Goal: Check status: Check status

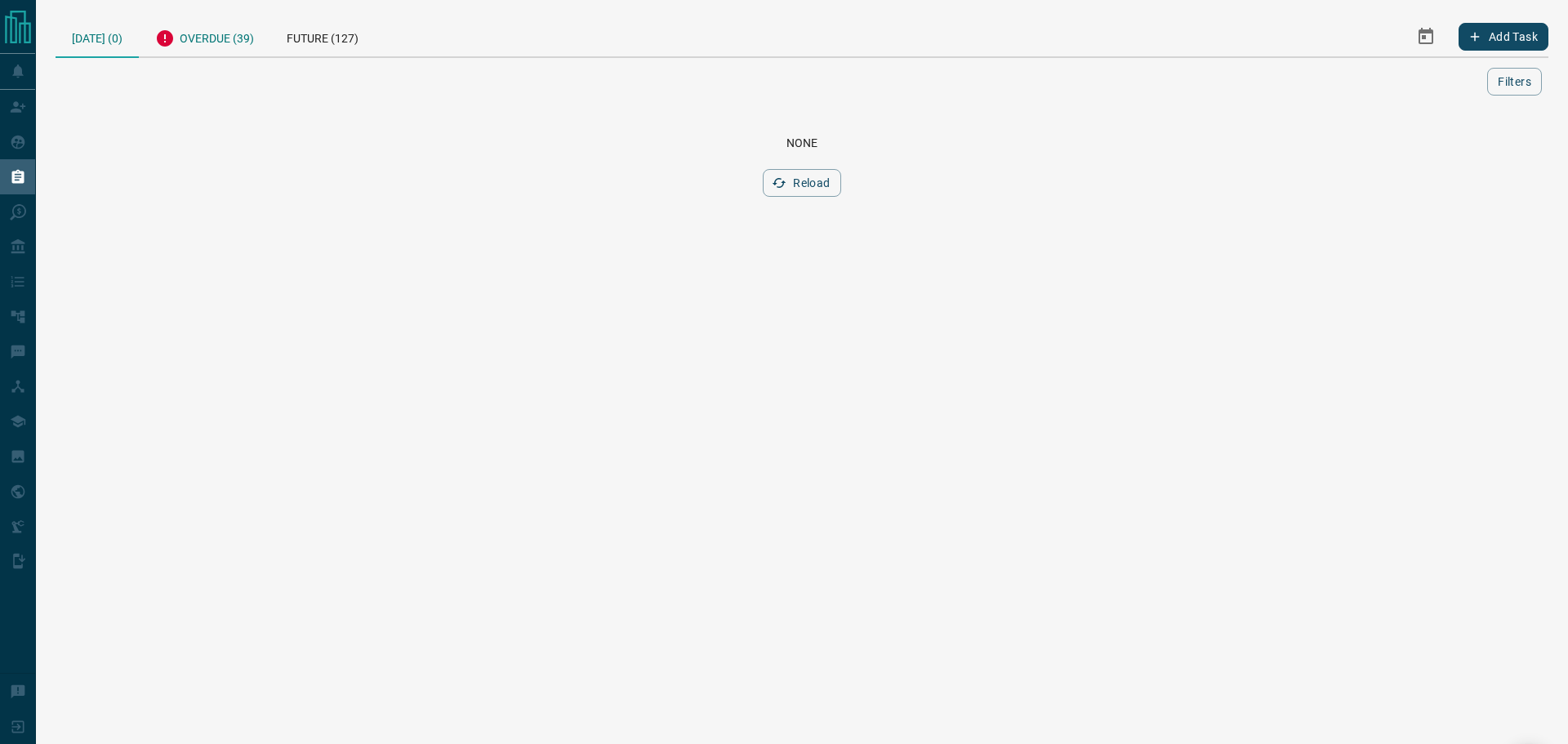
click at [256, 51] on div "Overdue (39)" at bounding box center [205, 36] width 132 height 40
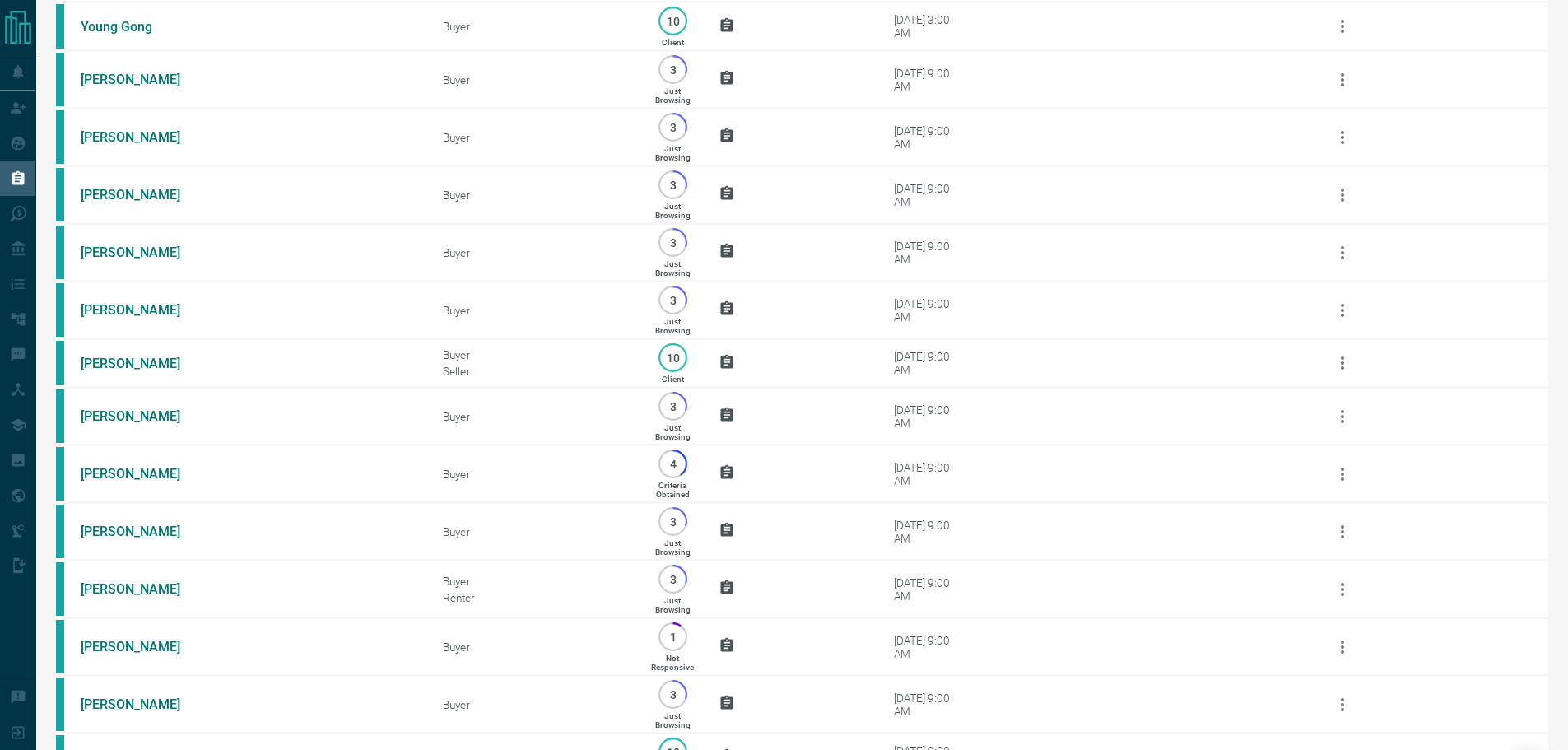
scroll to position [494, 0]
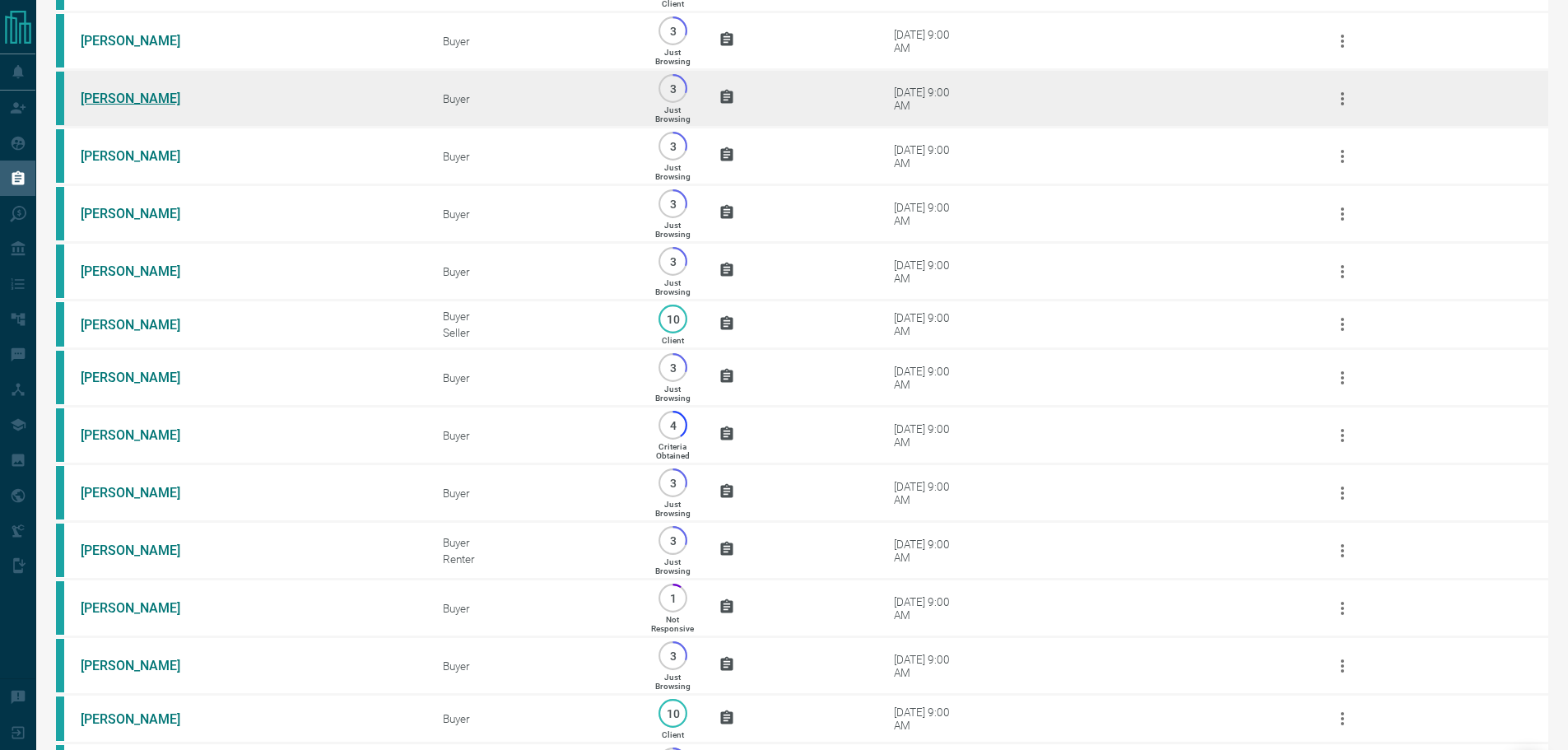
click at [121, 106] on link "[PERSON_NAME]" at bounding box center [142, 98] width 123 height 15
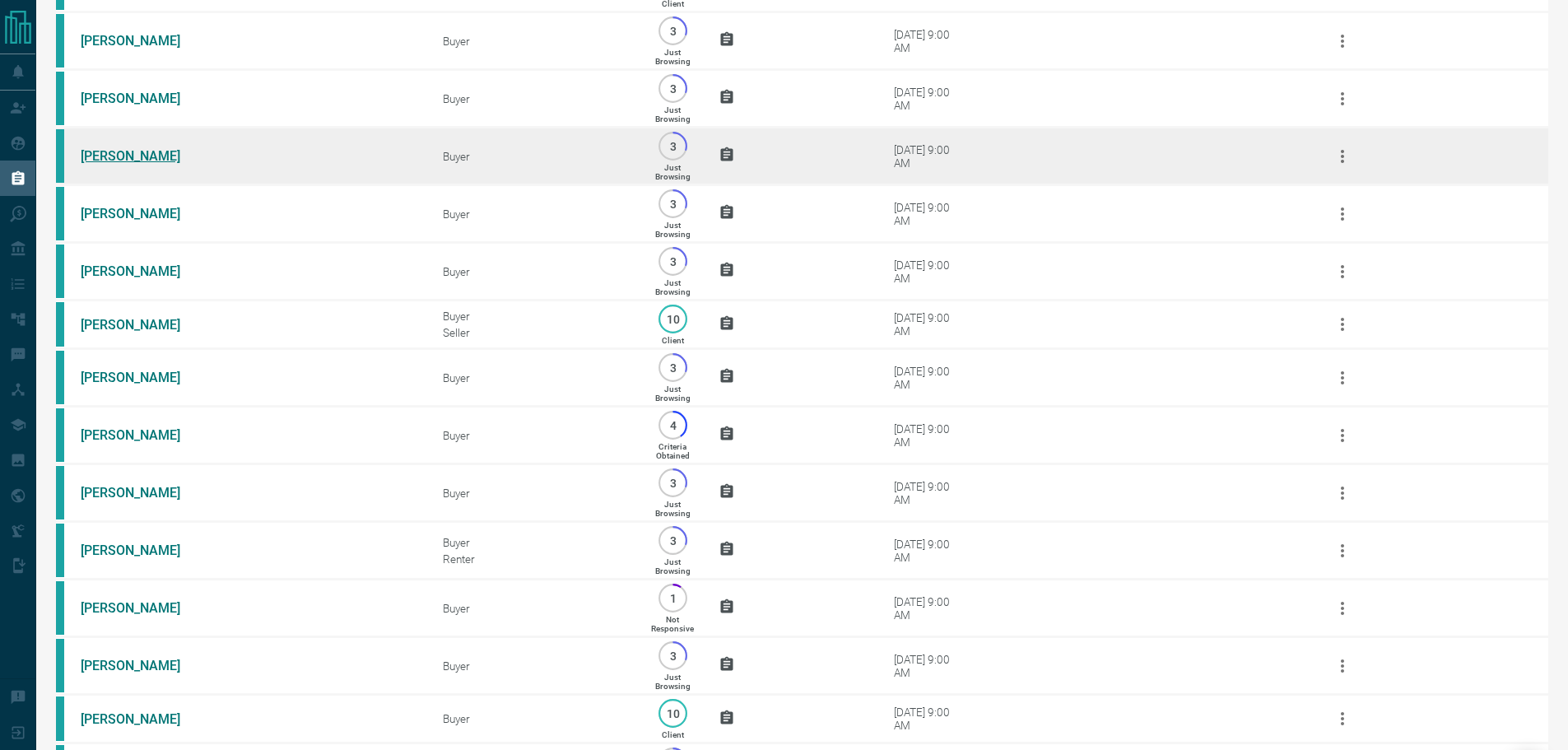
click at [102, 164] on link "[PERSON_NAME]" at bounding box center [142, 156] width 123 height 15
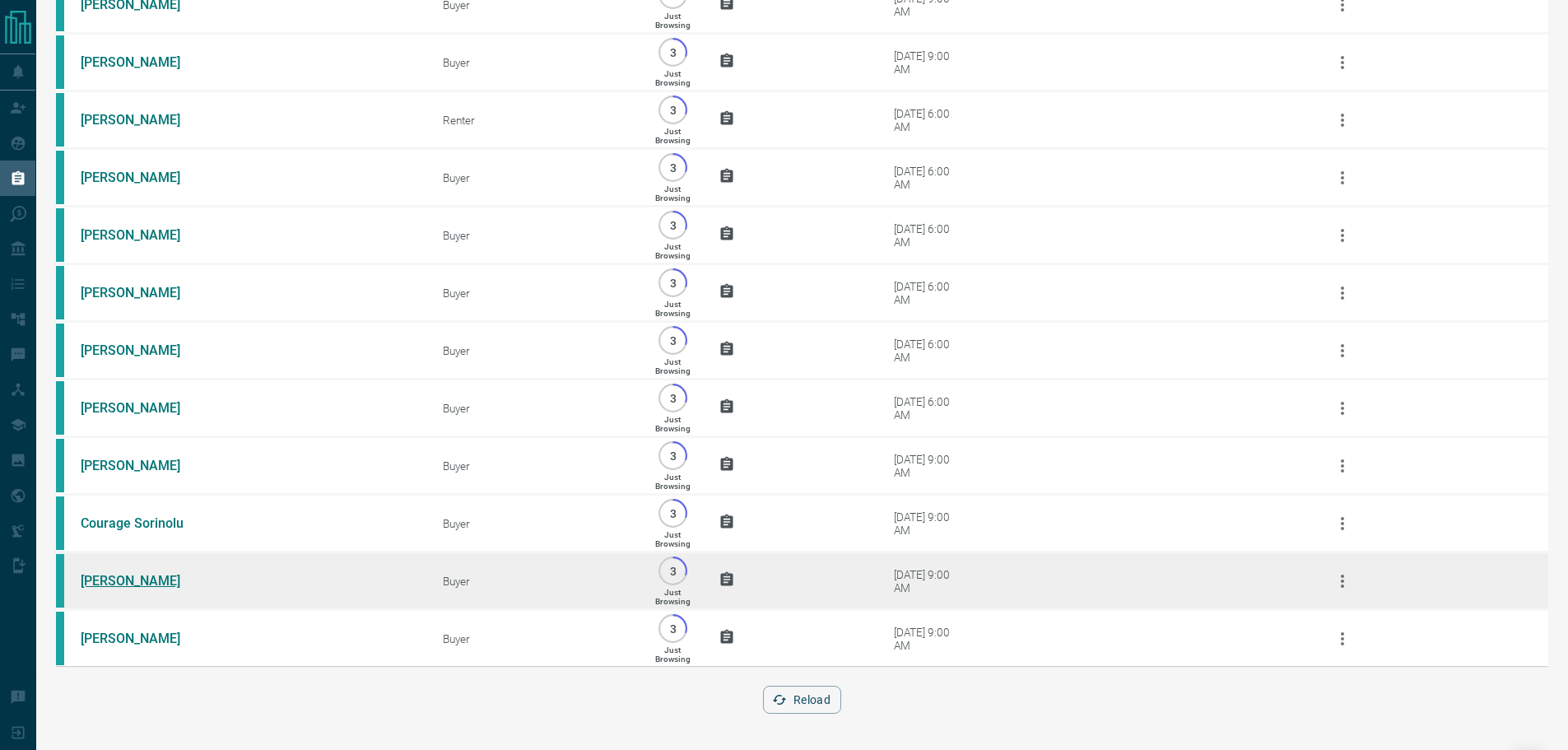
scroll to position [1787, 0]
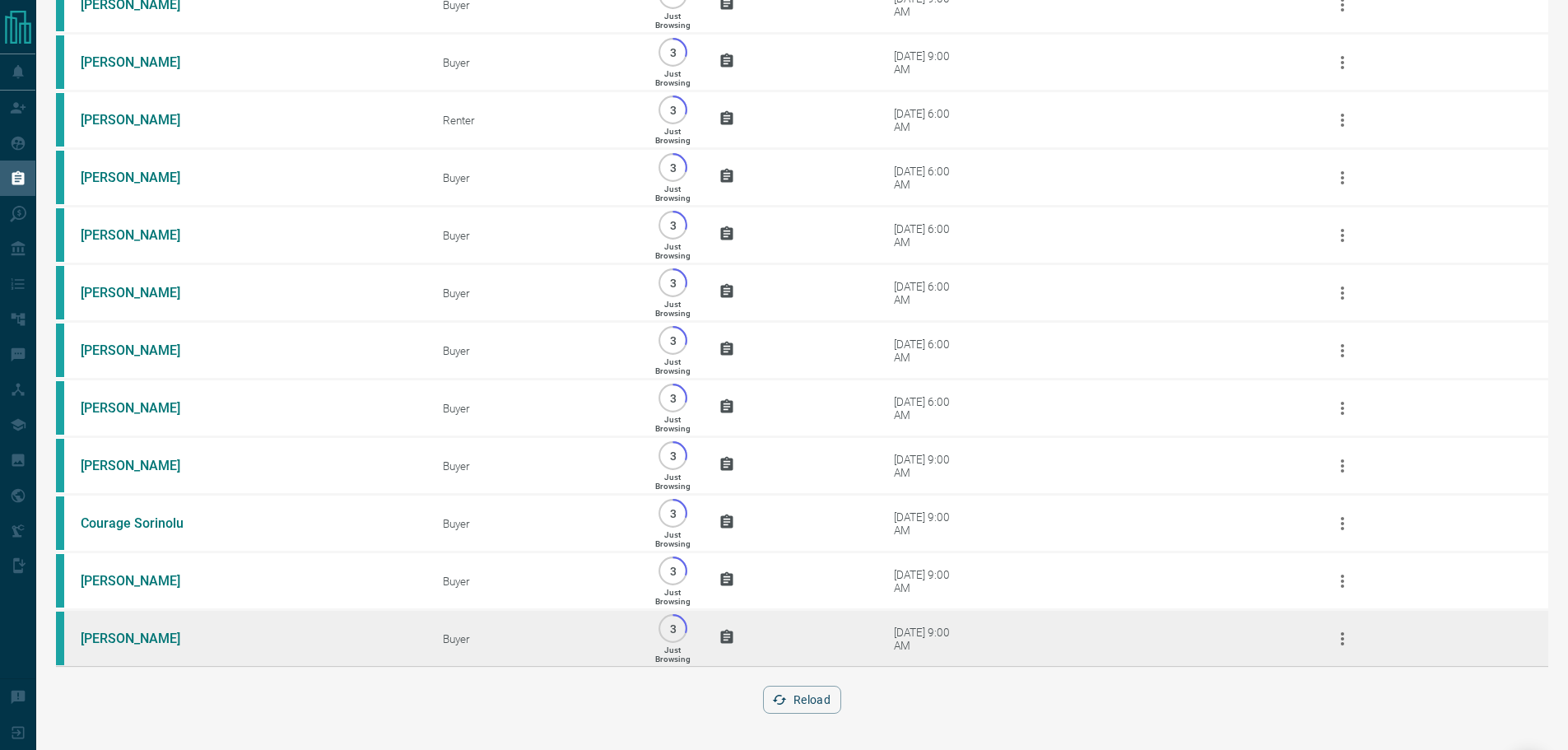
drag, startPoint x: 121, startPoint y: 632, endPoint x: 120, endPoint y: 620, distance: 12.0
click at [121, 632] on link "[PERSON_NAME]" at bounding box center [142, 638] width 123 height 15
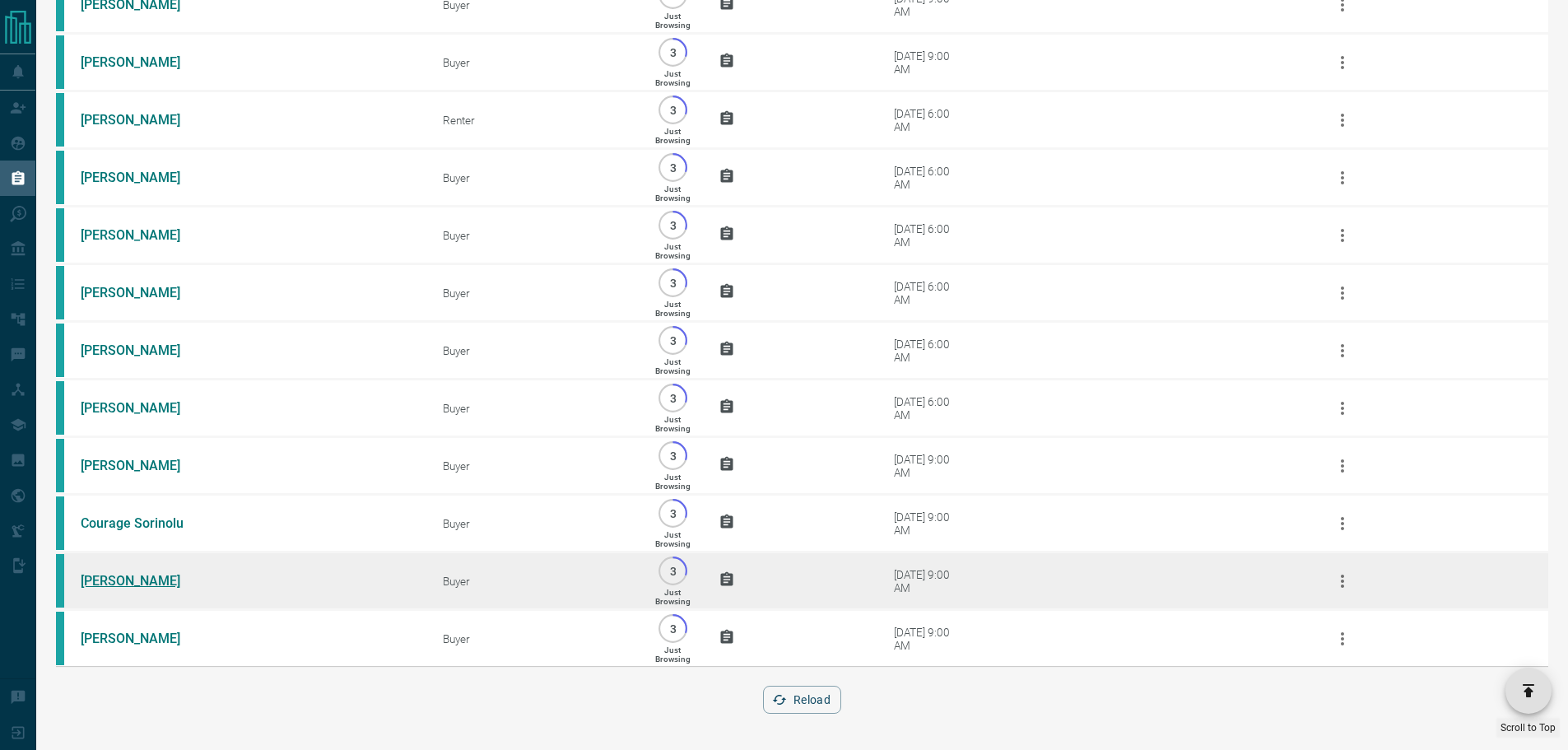
click at [118, 573] on link "[PERSON_NAME]" at bounding box center [142, 580] width 123 height 15
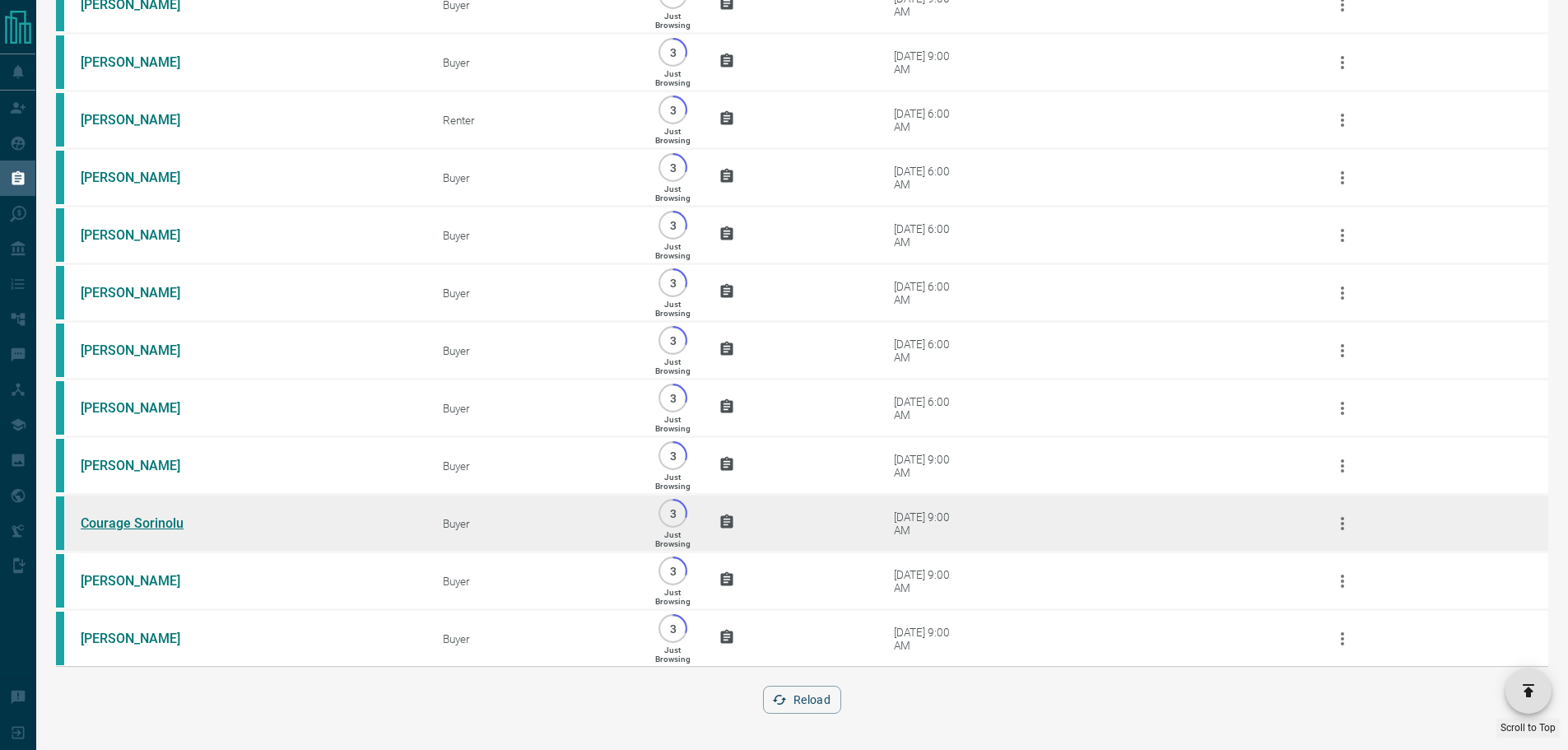
click at [125, 517] on link "Courage Sorinolu" at bounding box center [142, 523] width 123 height 15
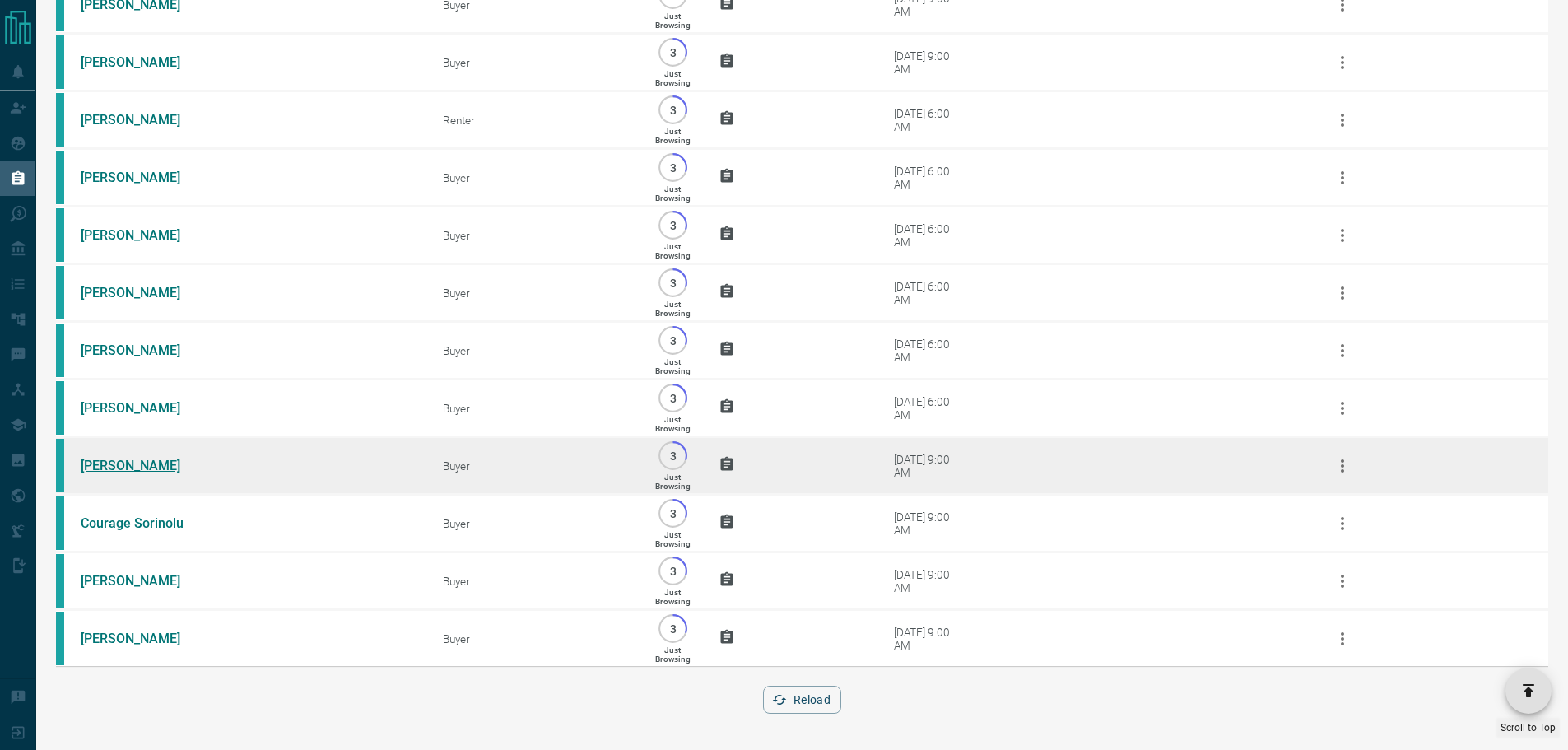
click at [121, 458] on link "[PERSON_NAME]" at bounding box center [142, 466] width 123 height 15
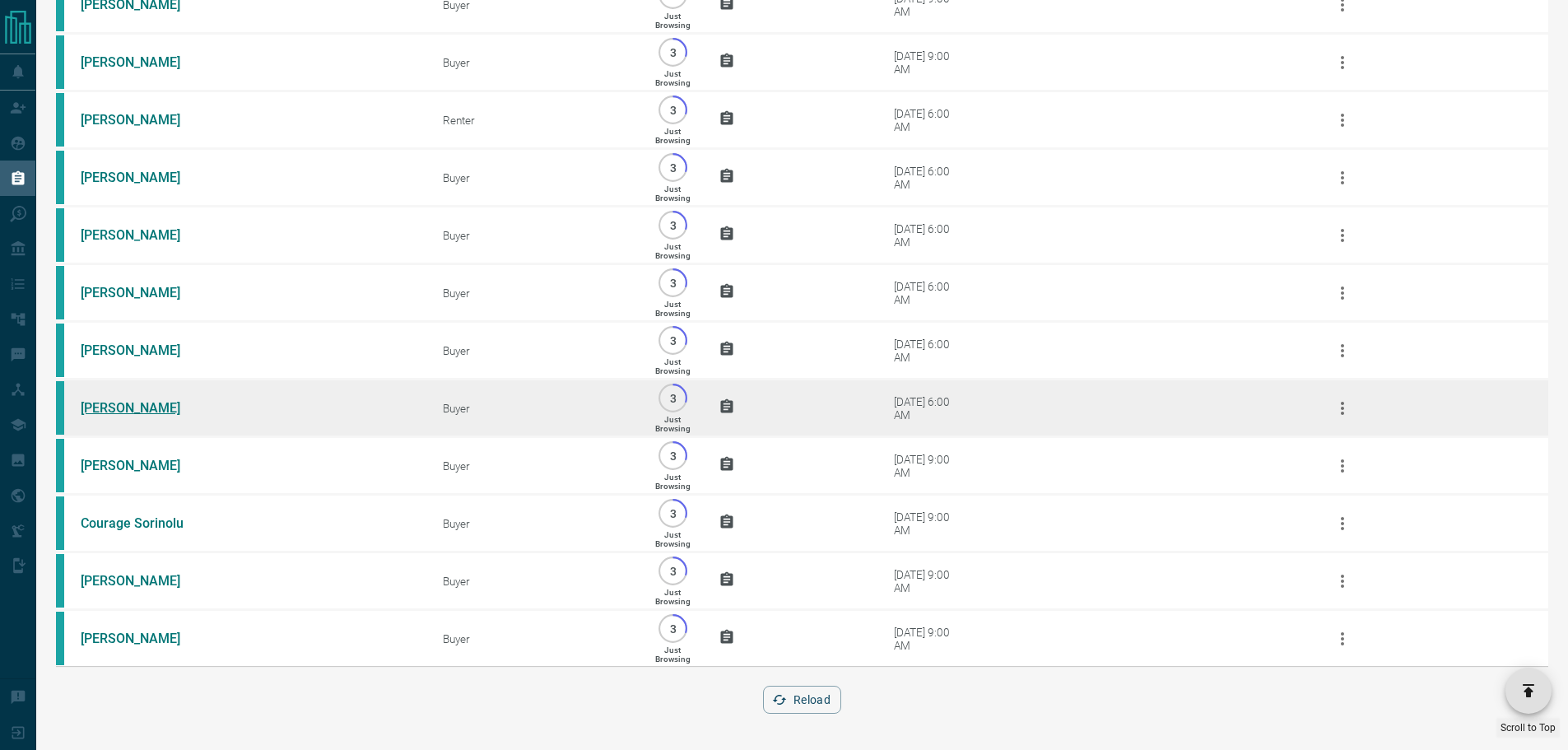
click at [136, 400] on link "[PERSON_NAME]" at bounding box center [142, 408] width 123 height 15
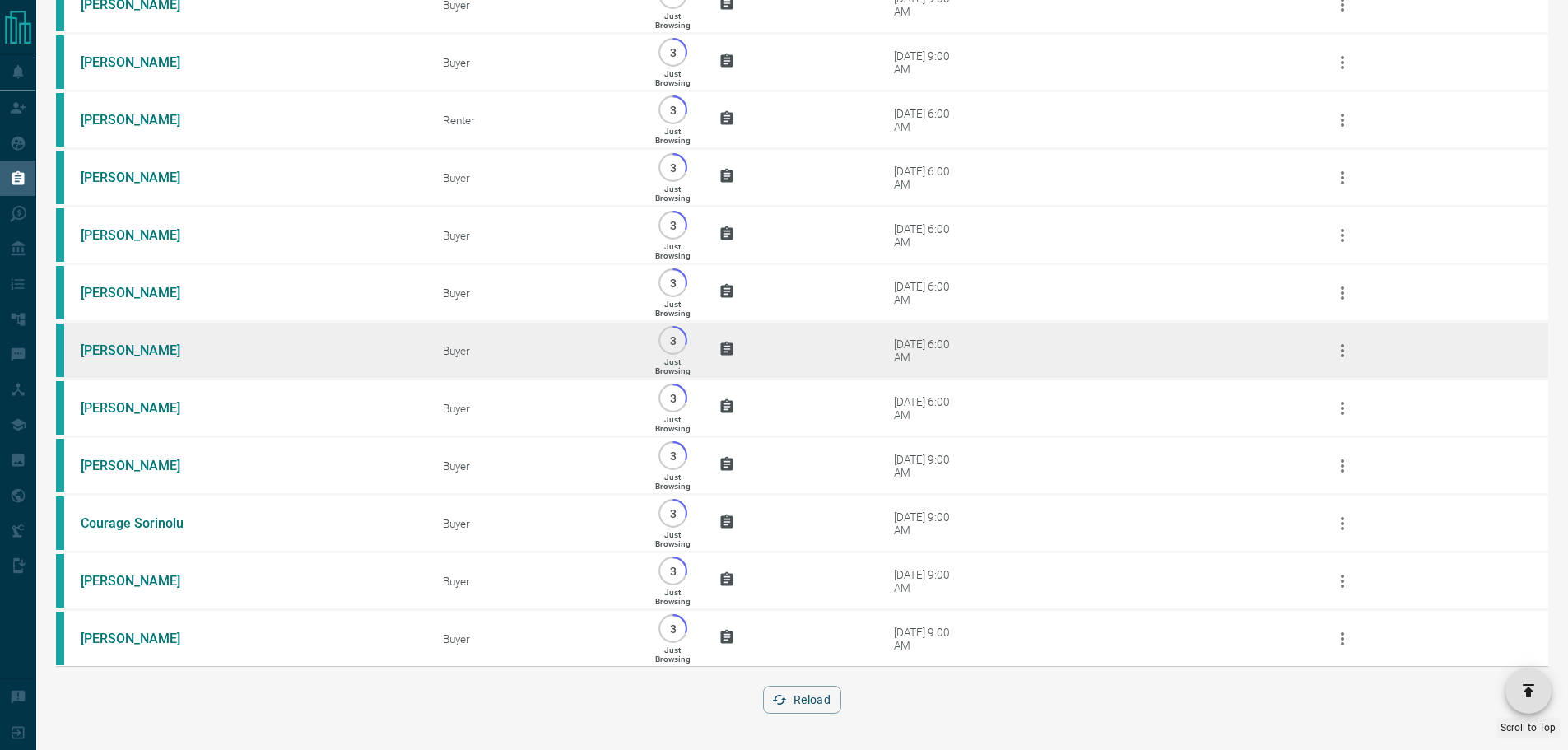
click at [114, 343] on link "[PERSON_NAME]" at bounding box center [142, 350] width 123 height 15
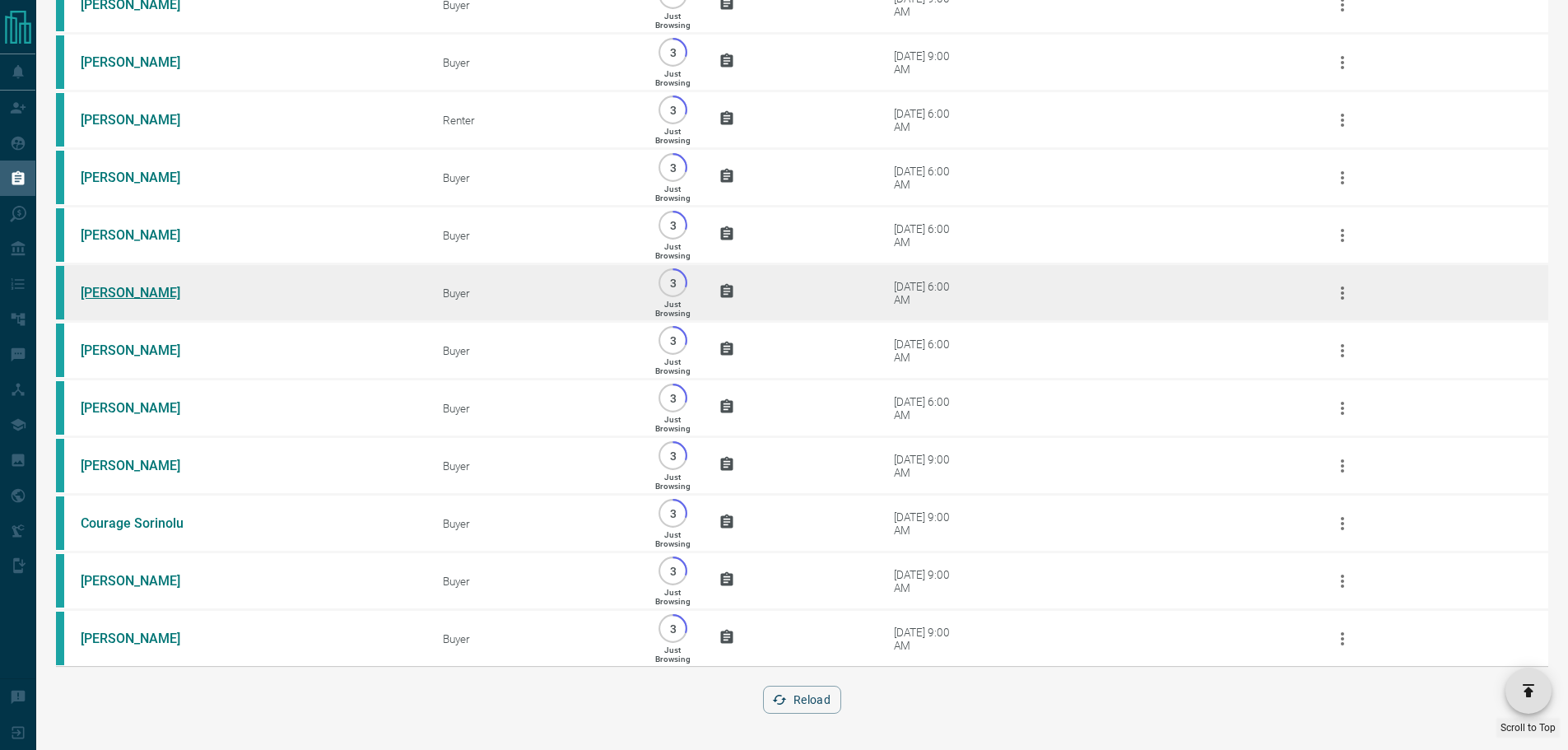
click at [121, 285] on link "[PERSON_NAME]" at bounding box center [142, 293] width 123 height 15
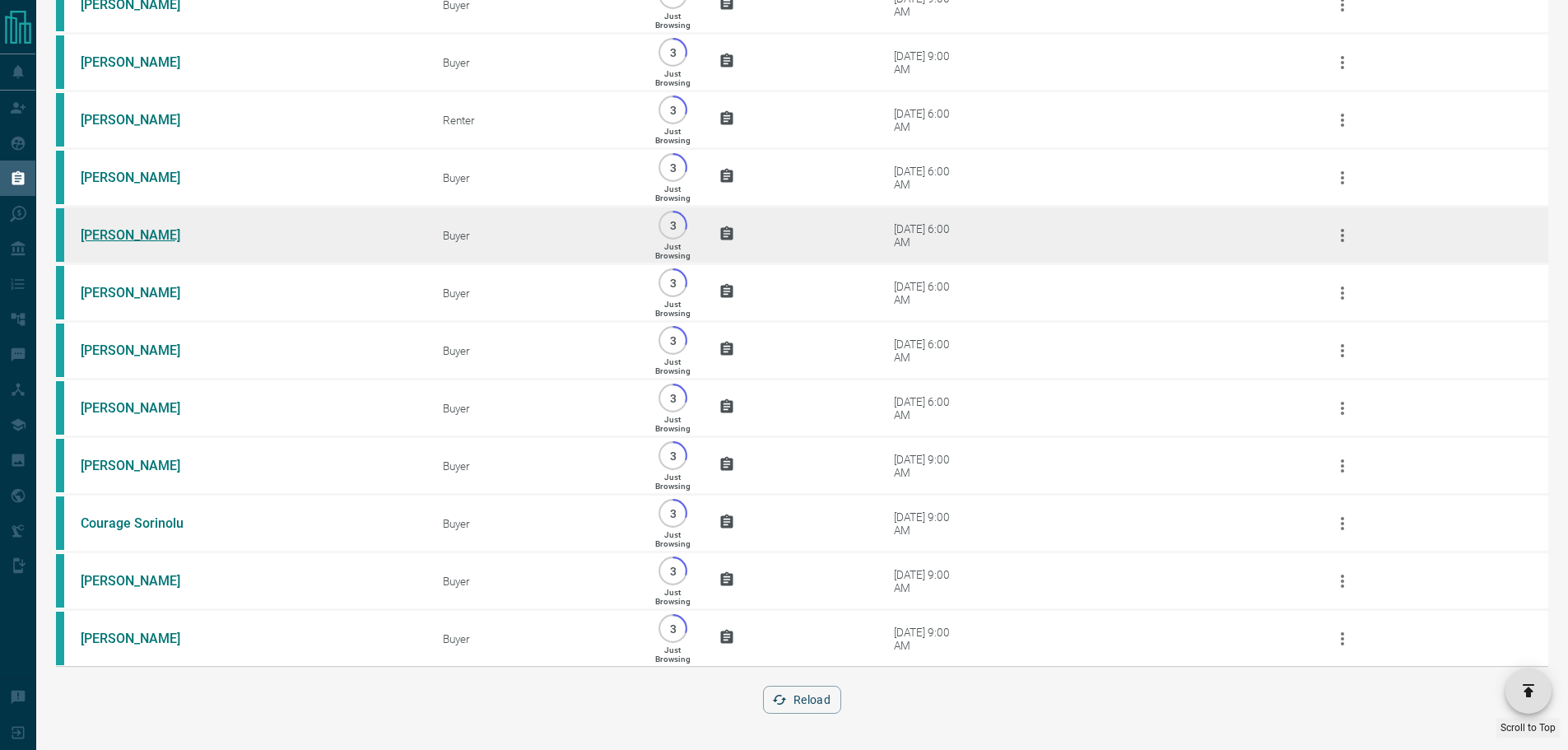
click at [106, 227] on link "[PERSON_NAME]" at bounding box center [142, 235] width 123 height 15
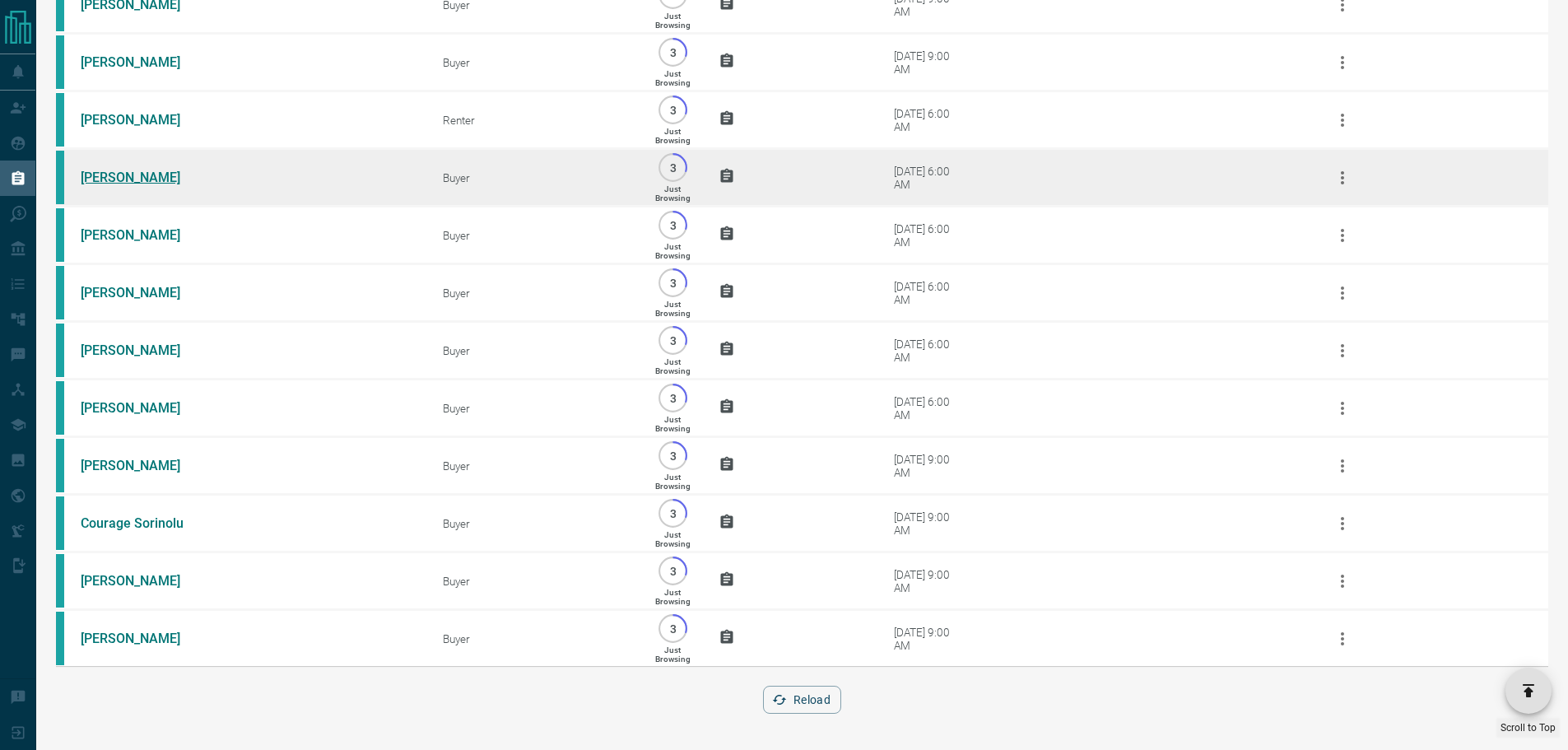
click at [101, 170] on link "[PERSON_NAME]" at bounding box center [142, 177] width 123 height 15
